Goal: Information Seeking & Learning: Find specific fact

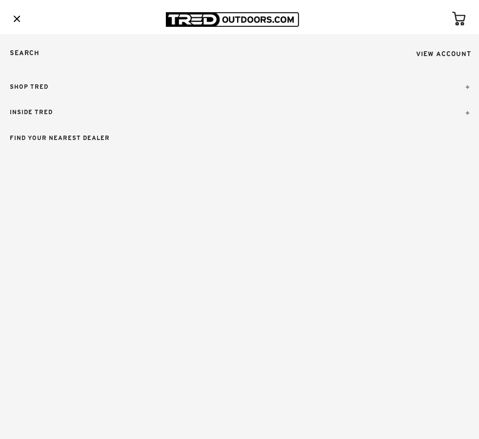
click at [33, 52] on link "Search" at bounding box center [24, 53] width 49 height 38
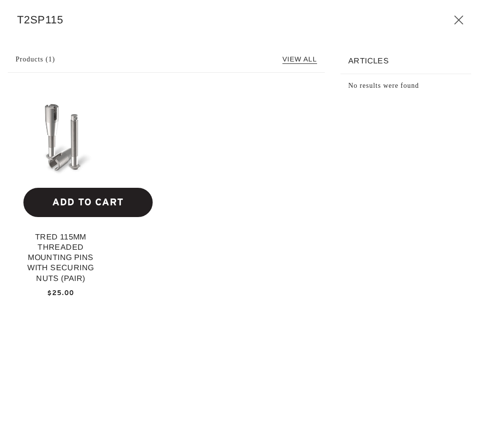
type input "T2SP115"
click at [54, 239] on div "TRED 115mm Threaded Mounting Pins with Securing Nuts (Pair)" at bounding box center [60, 261] width 75 height 58
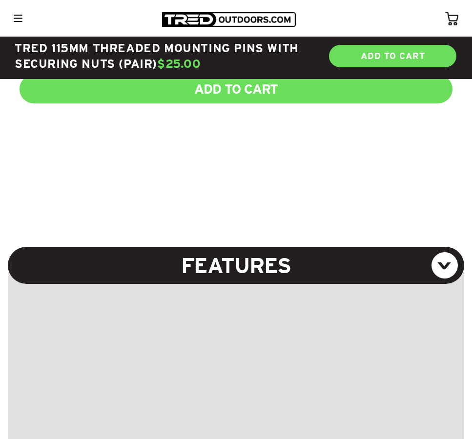
scroll to position [570, 0]
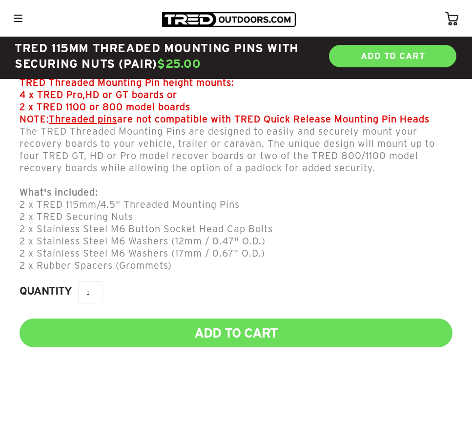
click at [16, 16] on img at bounding box center [18, 18] width 9 height 7
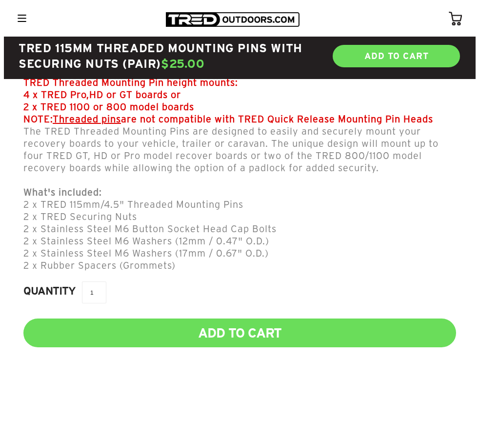
scroll to position [0, 0]
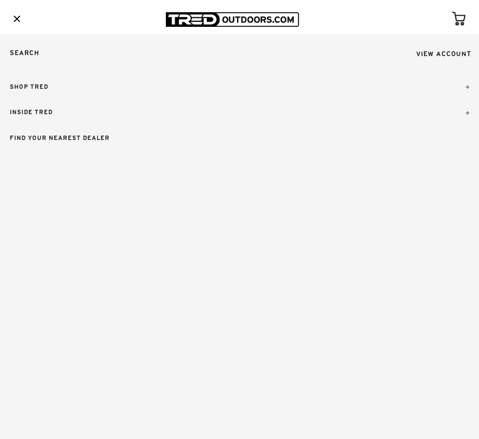
click at [29, 53] on link "Search" at bounding box center [24, 53] width 49 height 38
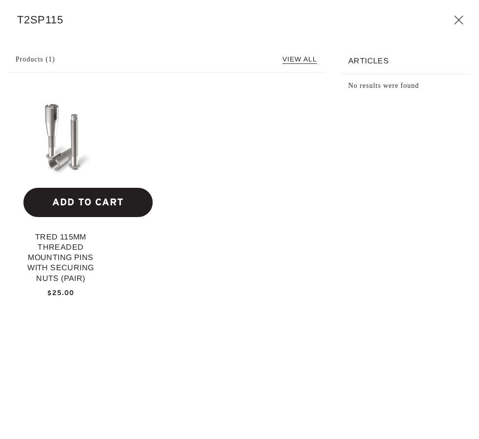
type input "T2SP115"
click at [67, 148] on img at bounding box center [60, 137] width 75 height 86
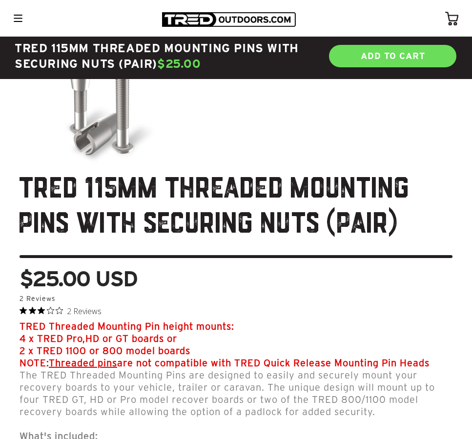
scroll to position [407, 0]
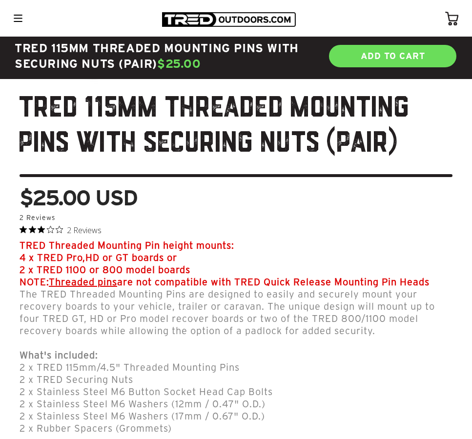
click at [276, 291] on p "The TRED Threaded Mounting Pins are designed to easily and securely mount your …" at bounding box center [236, 313] width 433 height 49
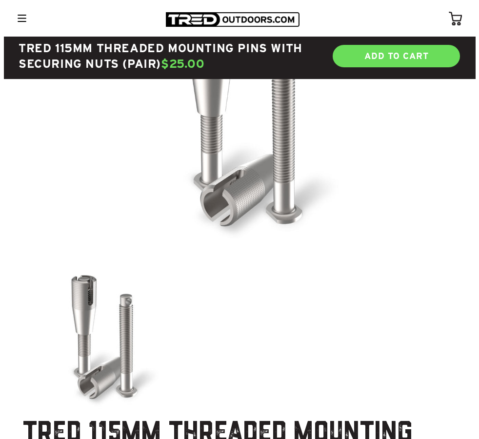
scroll to position [0, 0]
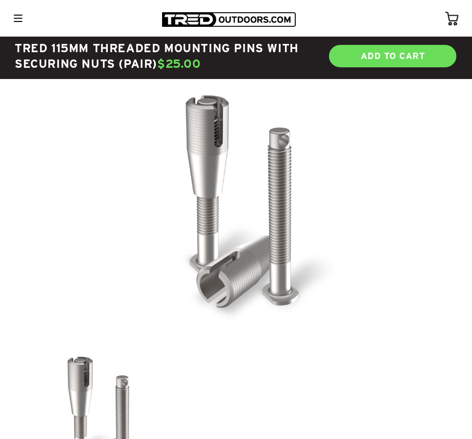
click at [22, 15] on div at bounding box center [18, 19] width 17 height 16
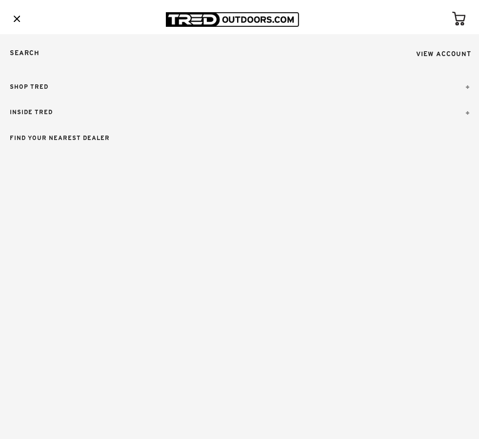
click at [39, 51] on link "Search" at bounding box center [24, 53] width 49 height 38
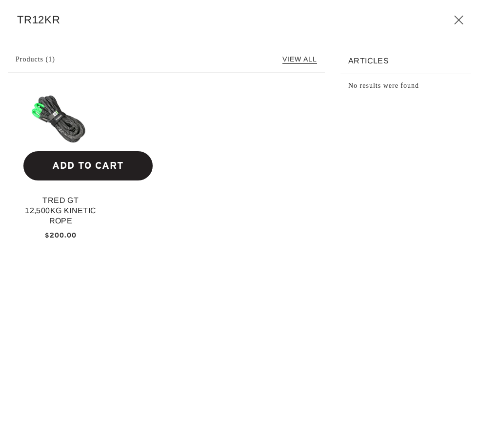
type input "TR12KR"
click at [68, 123] on img at bounding box center [60, 118] width 75 height 49
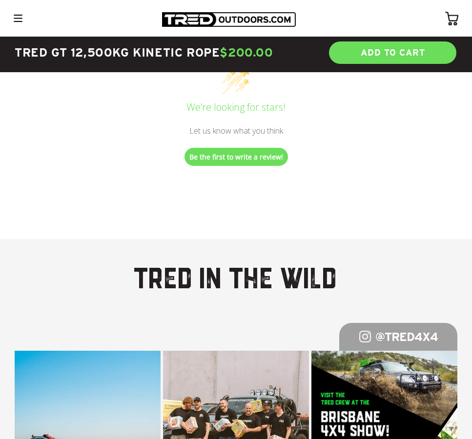
scroll to position [1465, 0]
